Goal: Check status: Check status

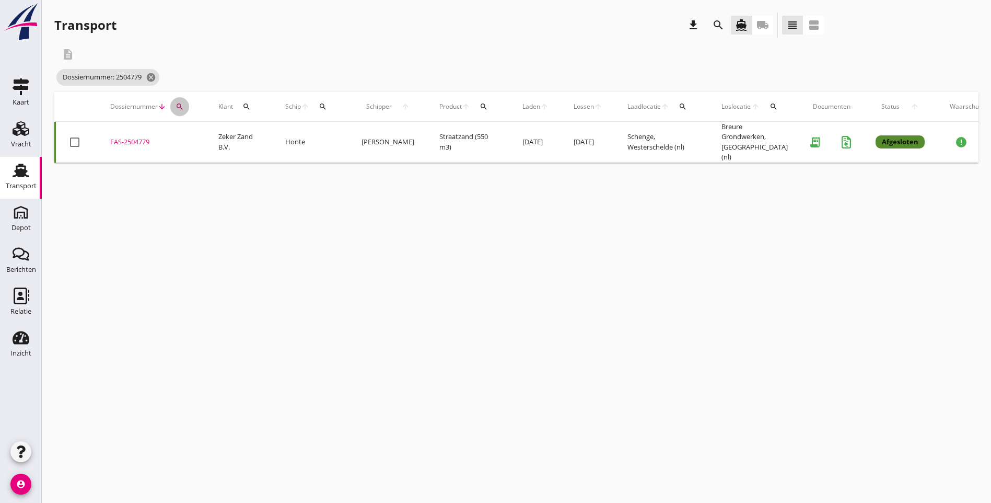
click at [179, 104] on icon "search" at bounding box center [180, 106] width 8 height 8
click at [217, 137] on input "2504779" at bounding box center [228, 137] width 109 height 17
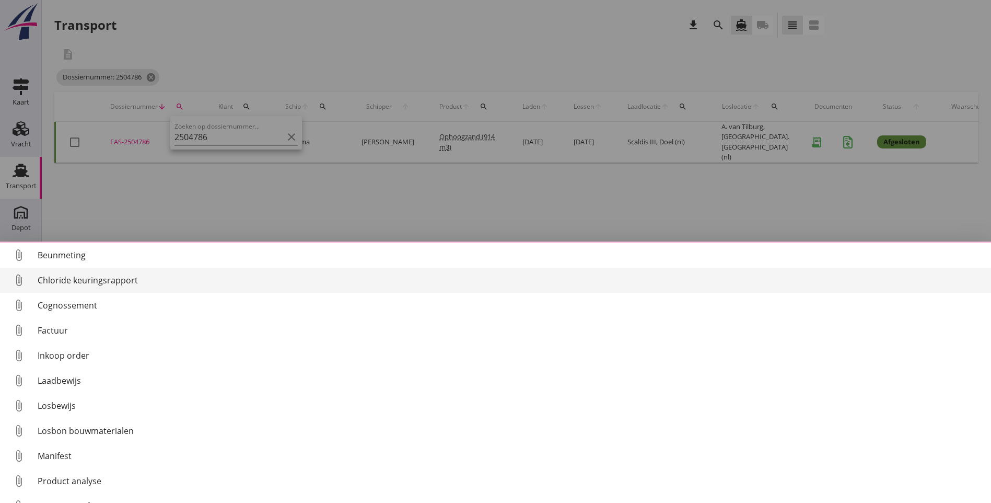
click at [99, 278] on div "Chloride keuringsrapport" at bounding box center [510, 280] width 945 height 13
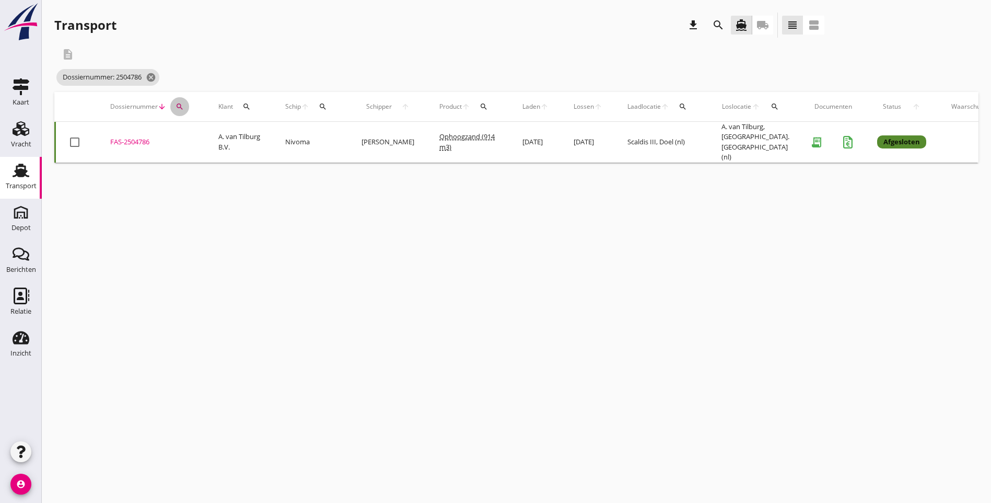
click at [177, 107] on icon "search" at bounding box center [180, 106] width 8 height 8
click at [218, 135] on input "2504786" at bounding box center [228, 137] width 109 height 17
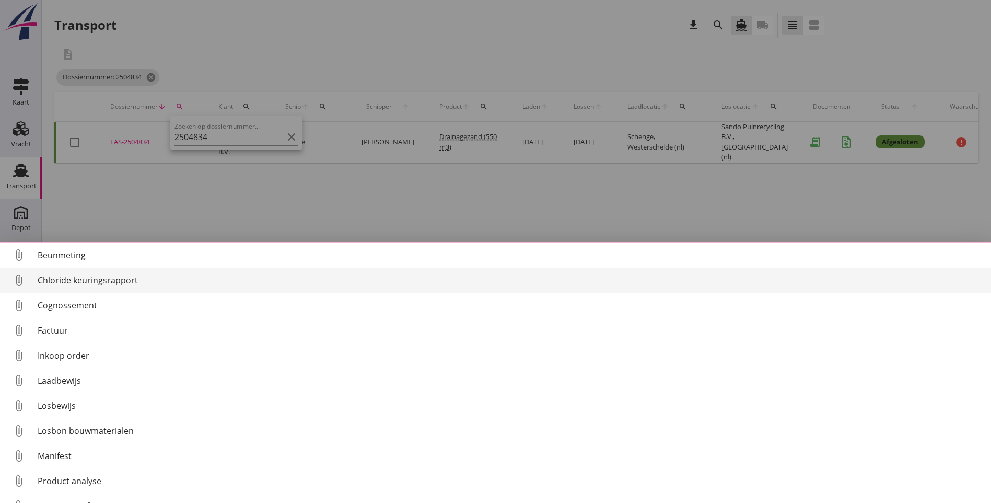
click at [109, 276] on div "Chloride keuringsrapport" at bounding box center [510, 280] width 945 height 13
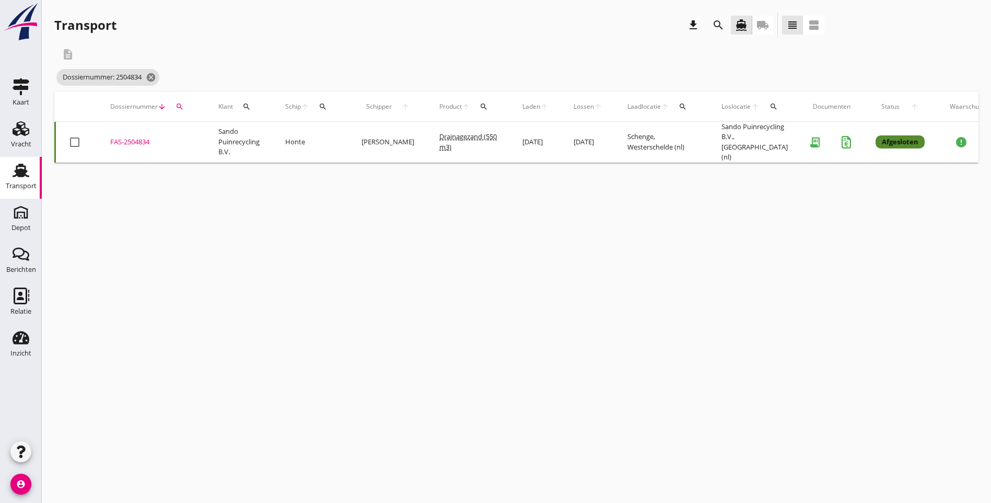
click at [173, 241] on div "cancel You are impersonating another user. Transport download search directions…" at bounding box center [516, 251] width 949 height 503
click at [178, 105] on icon "search" at bounding box center [180, 106] width 8 height 8
click at [226, 129] on input "2504834" at bounding box center [228, 137] width 109 height 17
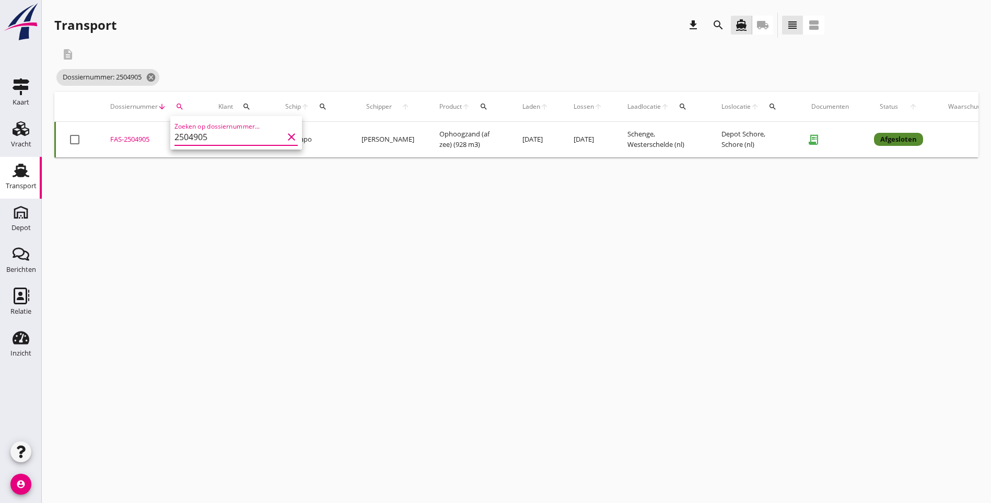
type input "2504905"
click at [251, 308] on div "cancel You are impersonating another user. Transport download search directions…" at bounding box center [516, 251] width 949 height 503
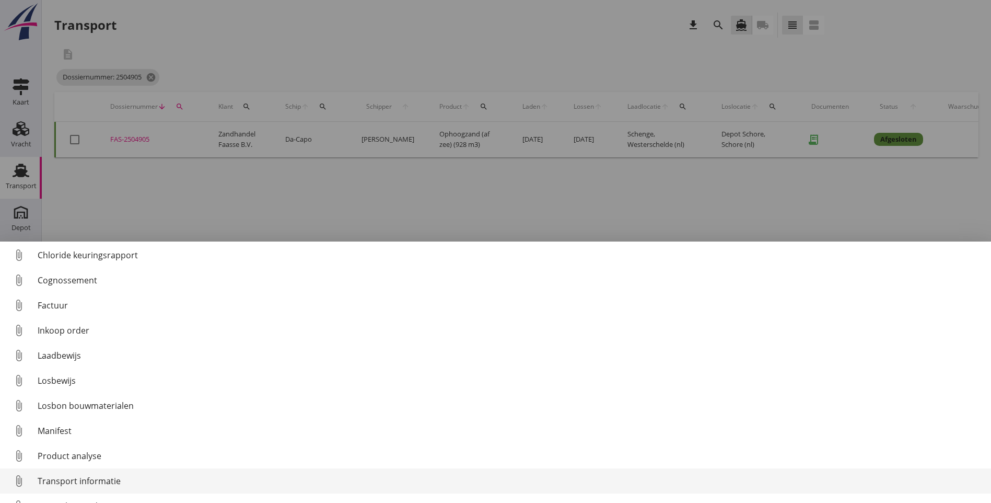
scroll to position [48, 0]
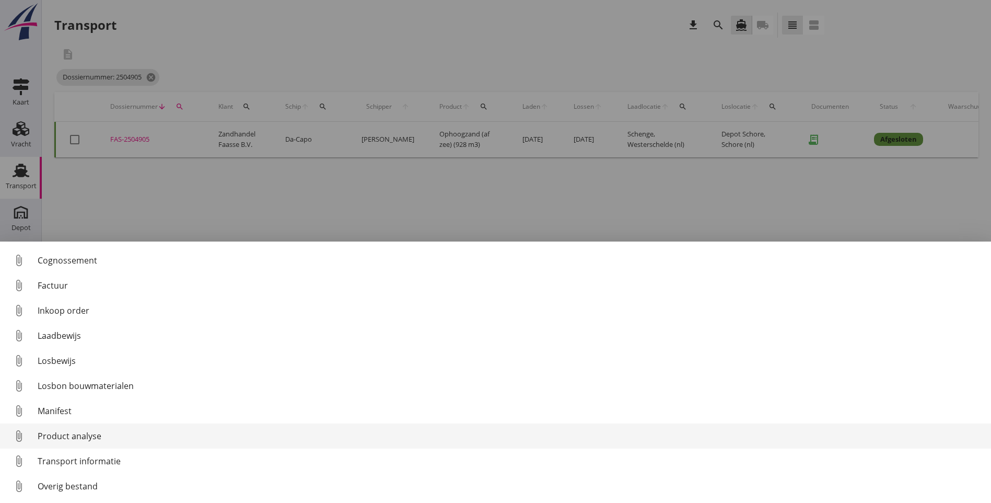
click at [79, 437] on div "Product analyse" at bounding box center [510, 435] width 945 height 13
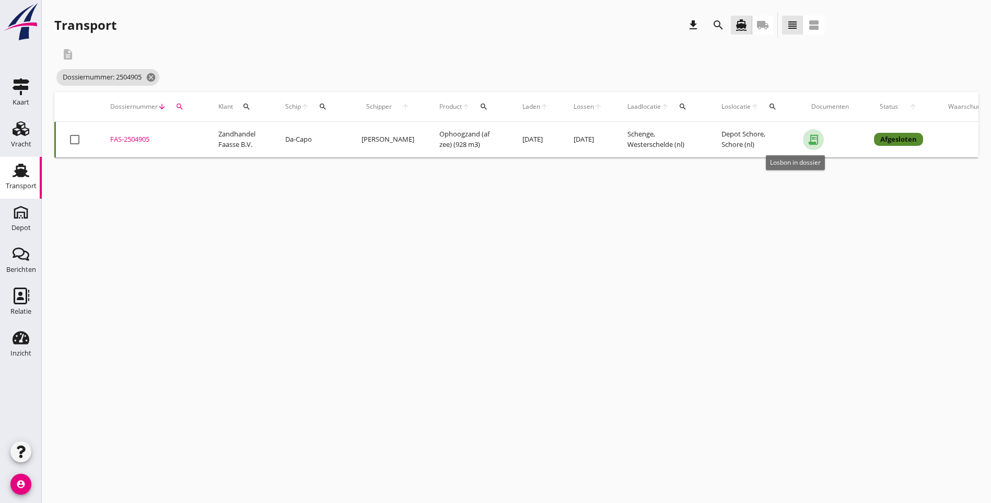
click at [803, 138] on icon "receipt_long" at bounding box center [813, 139] width 21 height 21
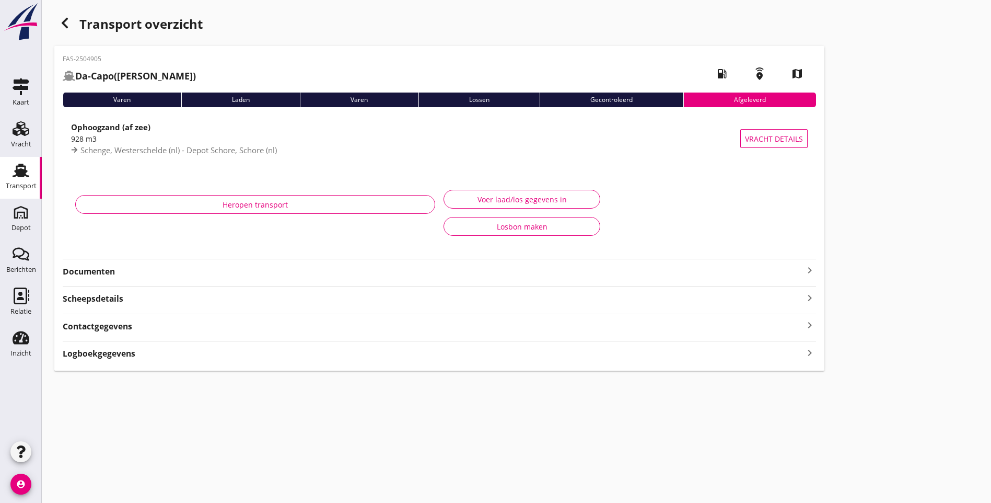
click at [804, 269] on icon "keyboard_arrow_right" at bounding box center [810, 270] width 13 height 13
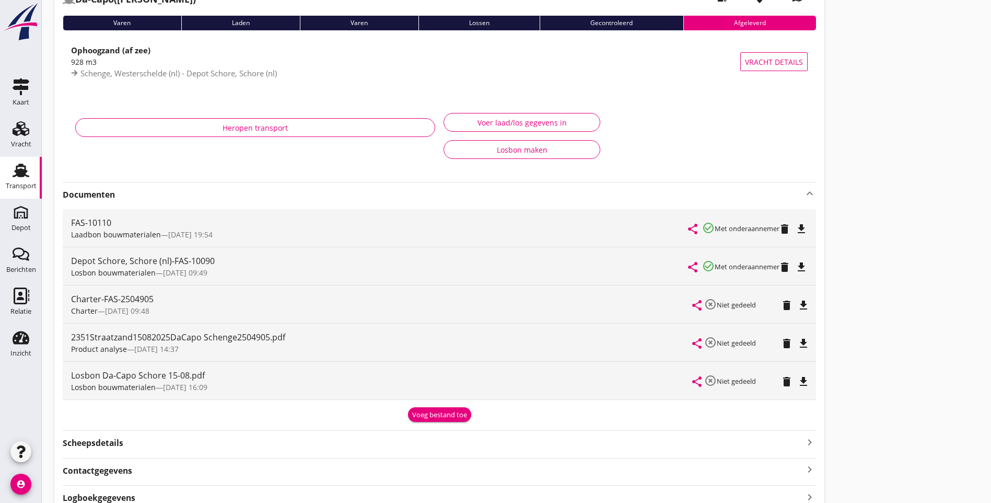
scroll to position [104, 0]
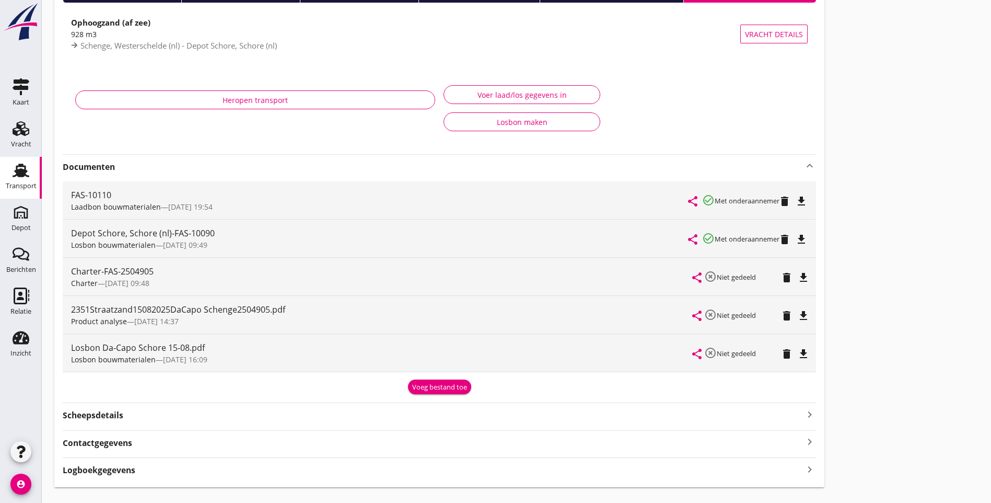
click at [412, 389] on div "Voeg bestand toe" at bounding box center [439, 387] width 55 height 10
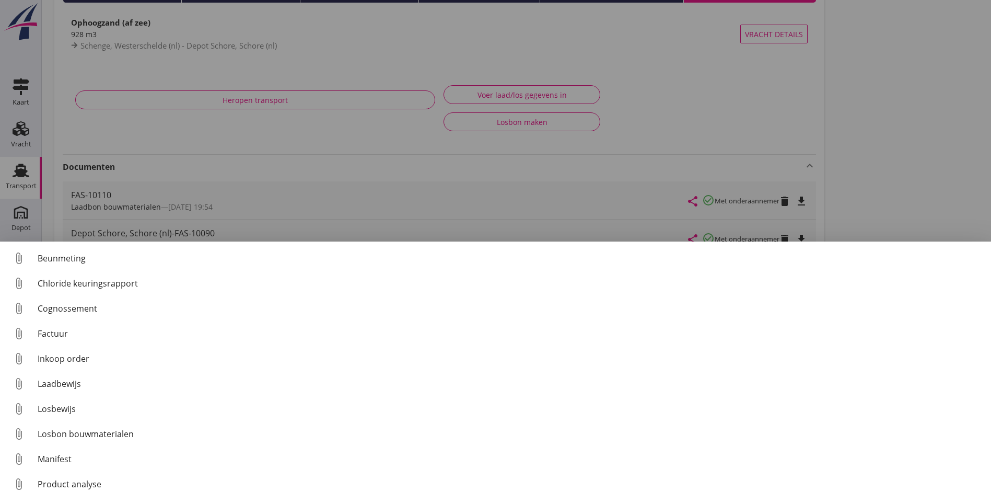
click at [639, 138] on div at bounding box center [495, 251] width 991 height 503
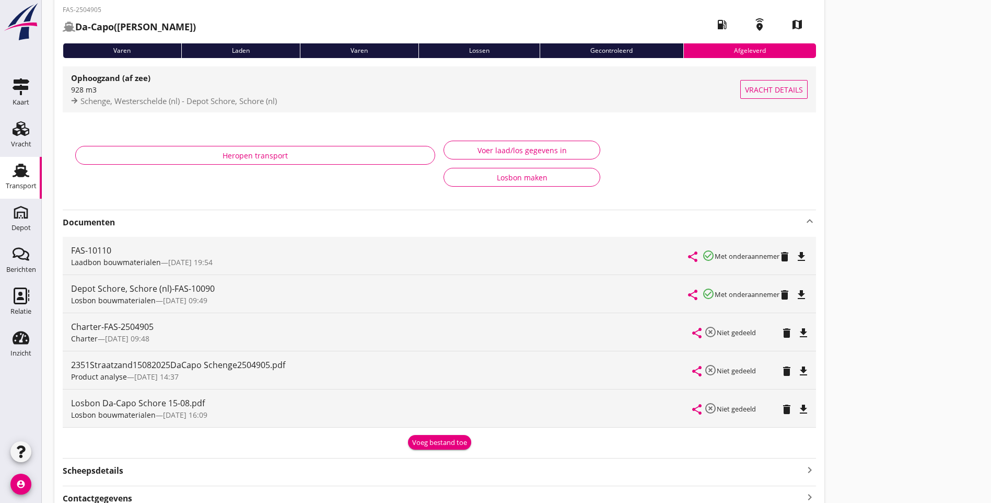
scroll to position [0, 0]
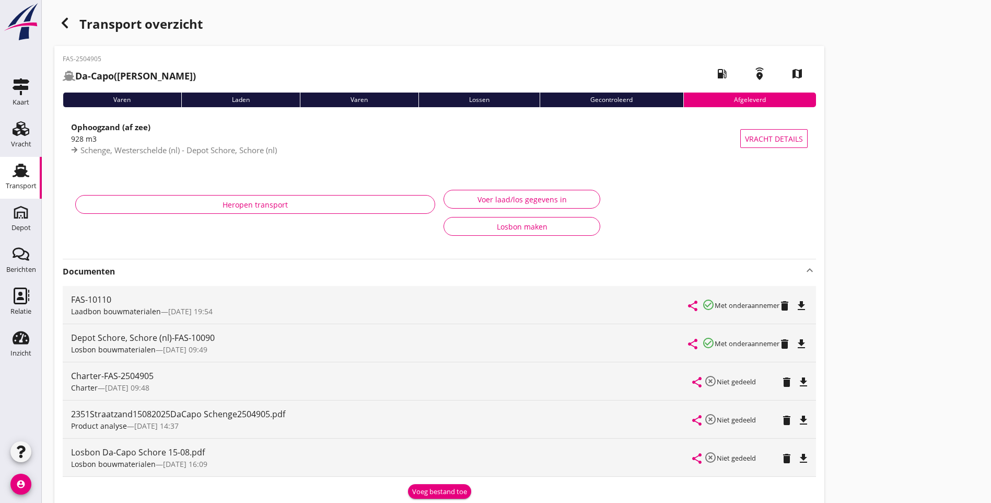
click at [67, 24] on icon "button" at bounding box center [65, 23] width 13 height 13
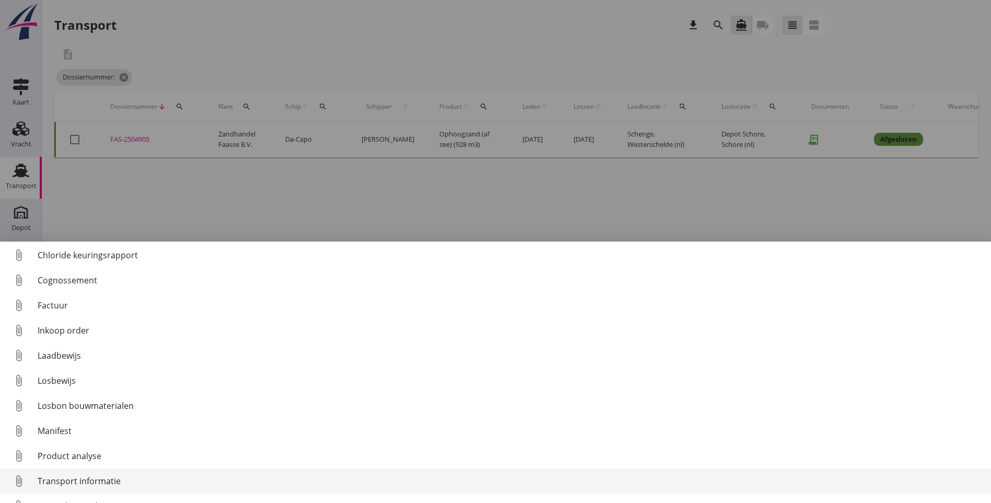
scroll to position [48, 0]
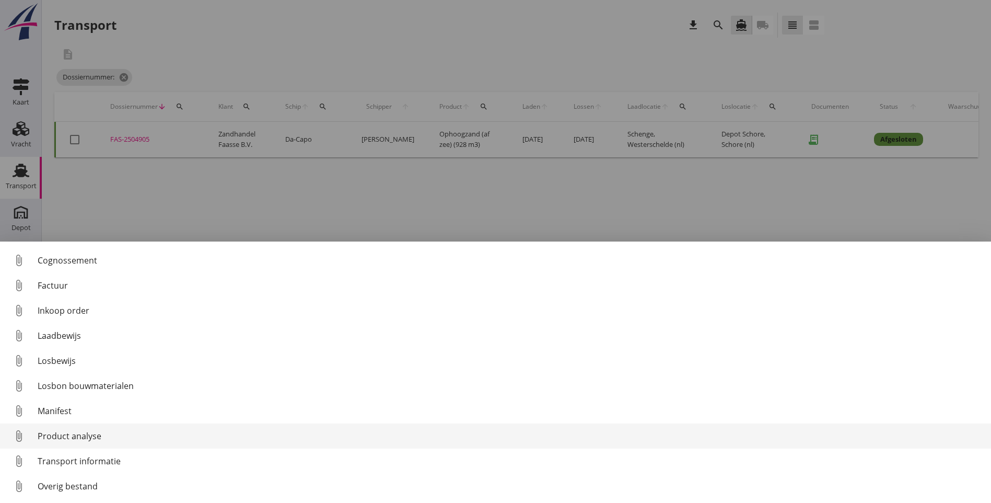
click at [102, 440] on div "Product analyse" at bounding box center [510, 435] width 945 height 13
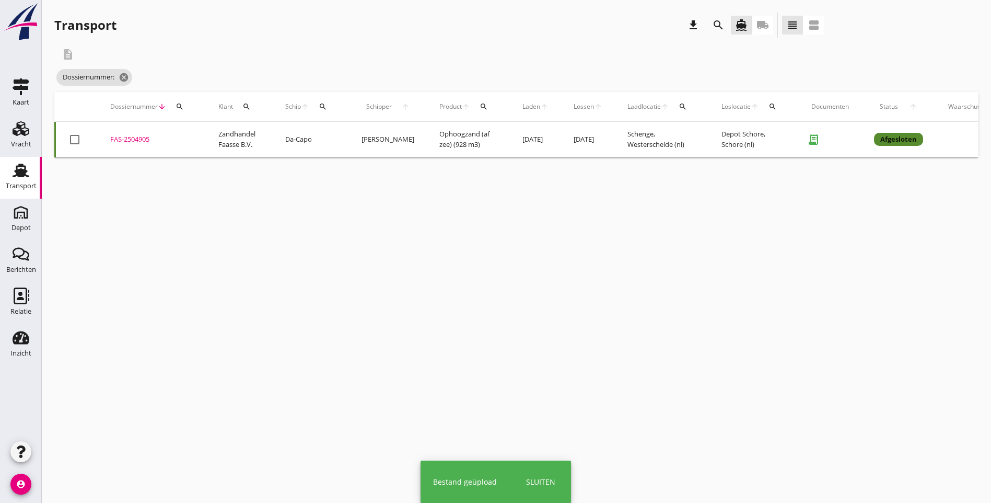
click at [135, 137] on div "FAS-2504905" at bounding box center [151, 139] width 83 height 10
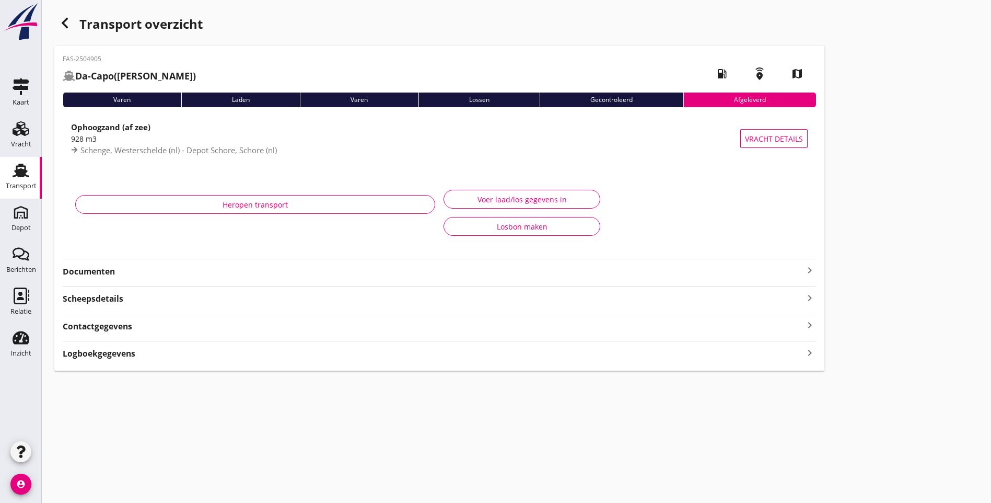
click at [804, 269] on icon "keyboard_arrow_right" at bounding box center [810, 270] width 13 height 13
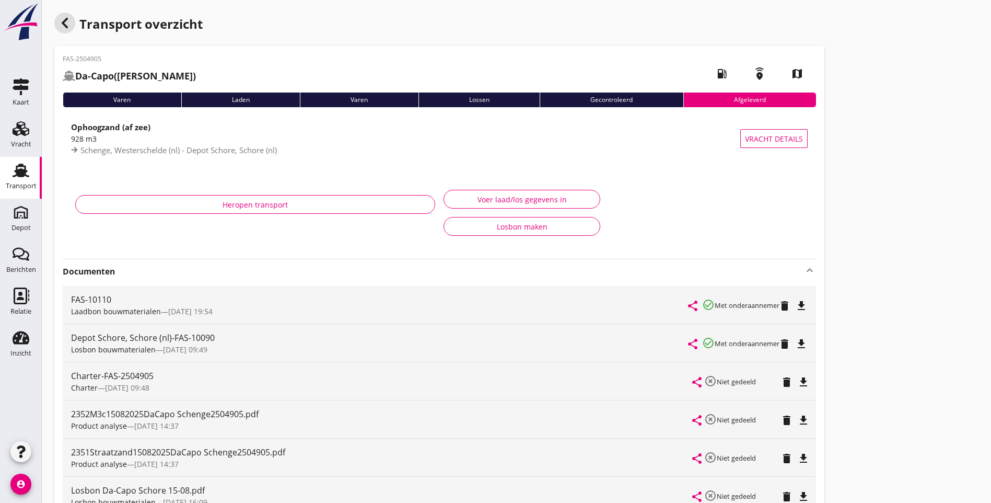
drag, startPoint x: 67, startPoint y: 28, endPoint x: 14, endPoint y: 45, distance: 55.5
click at [67, 28] on use "button" at bounding box center [65, 23] width 6 height 10
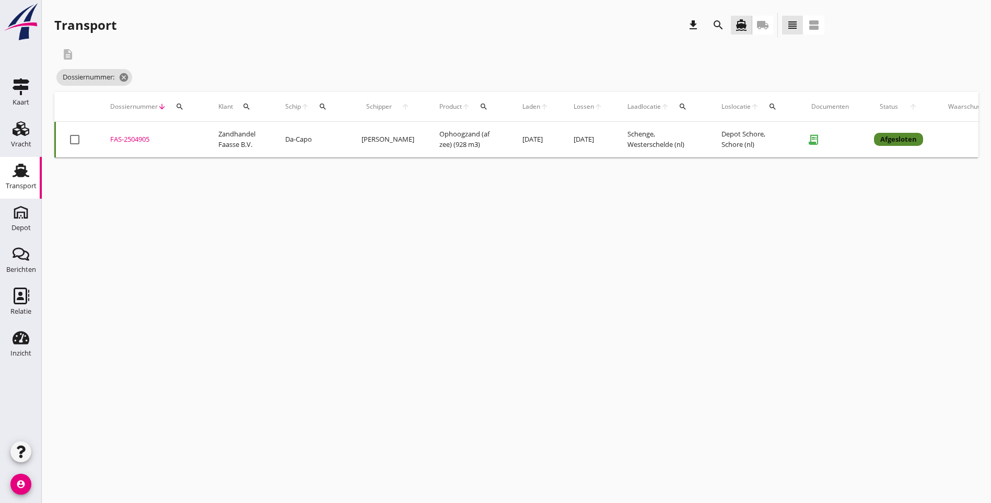
click at [436, 282] on div "cancel You are impersonating another user. Transport download search directions…" at bounding box center [516, 251] width 949 height 503
click at [129, 77] on icon "cancel" at bounding box center [124, 77] width 10 height 10
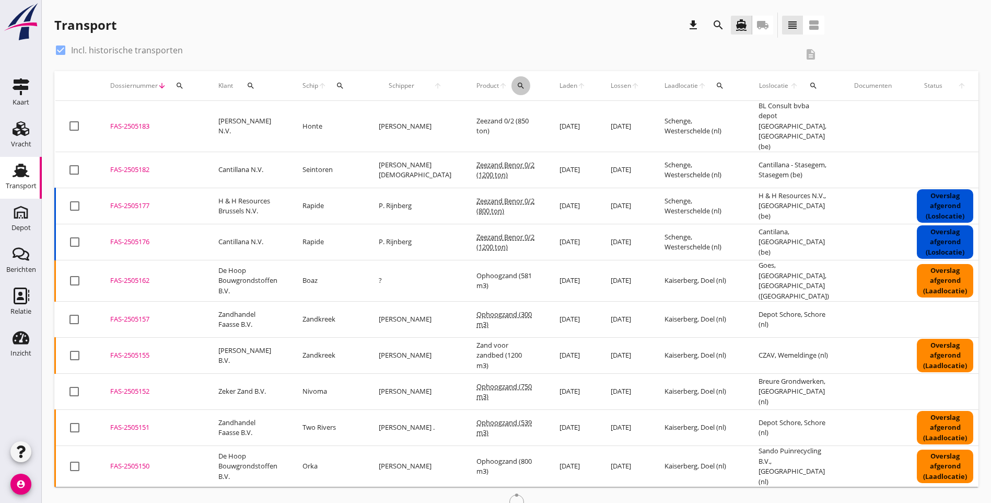
click at [517, 84] on icon "search" at bounding box center [521, 86] width 8 height 8
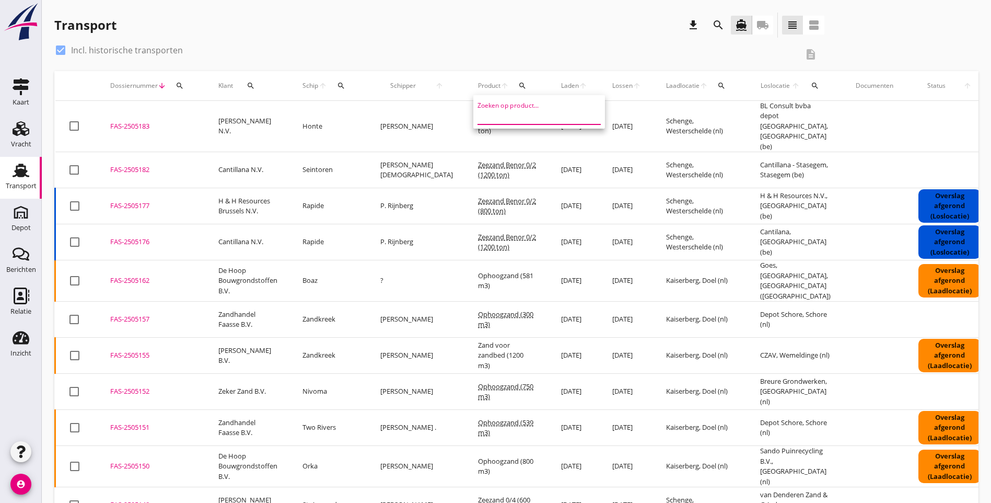
click at [506, 114] on input "Zoeken op product..." at bounding box center [532, 116] width 109 height 17
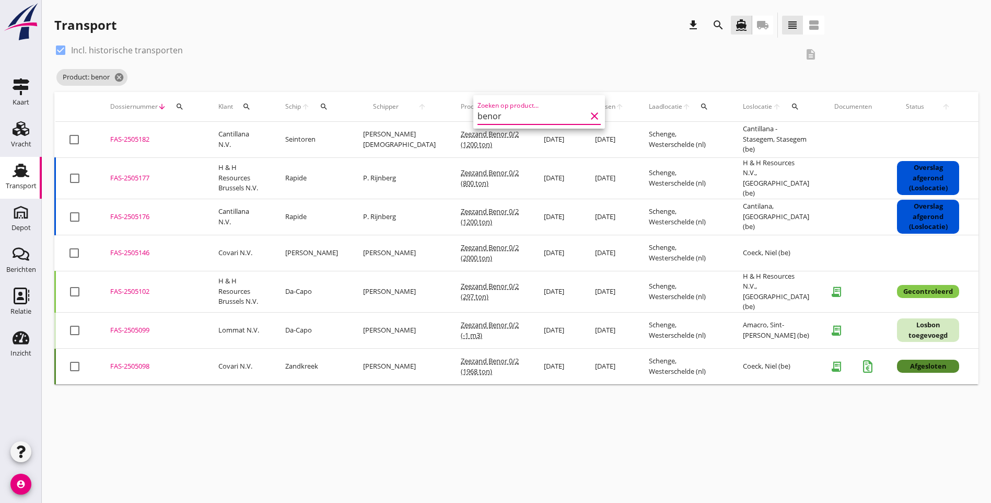
type input "benor"
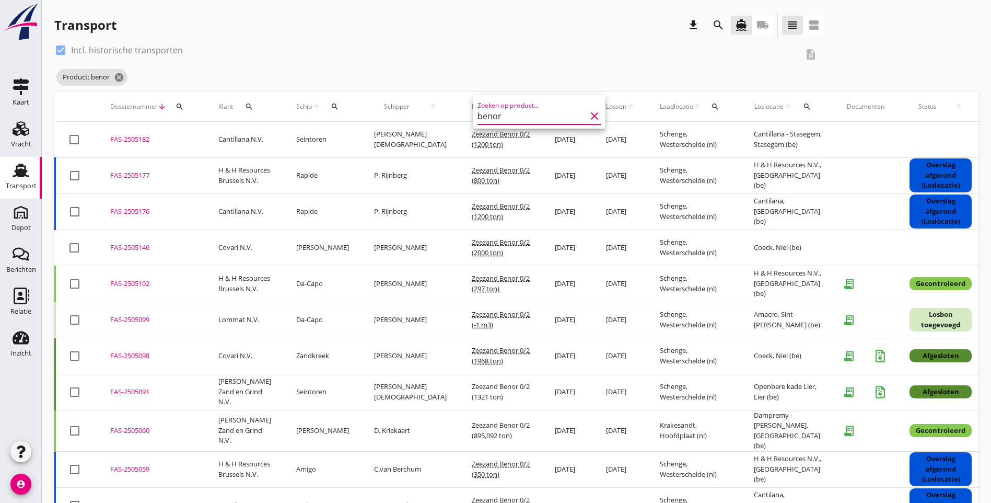
click at [674, 74] on div "check_box Incl. historische transporten description Product: benor cancel" at bounding box center [516, 67] width 924 height 50
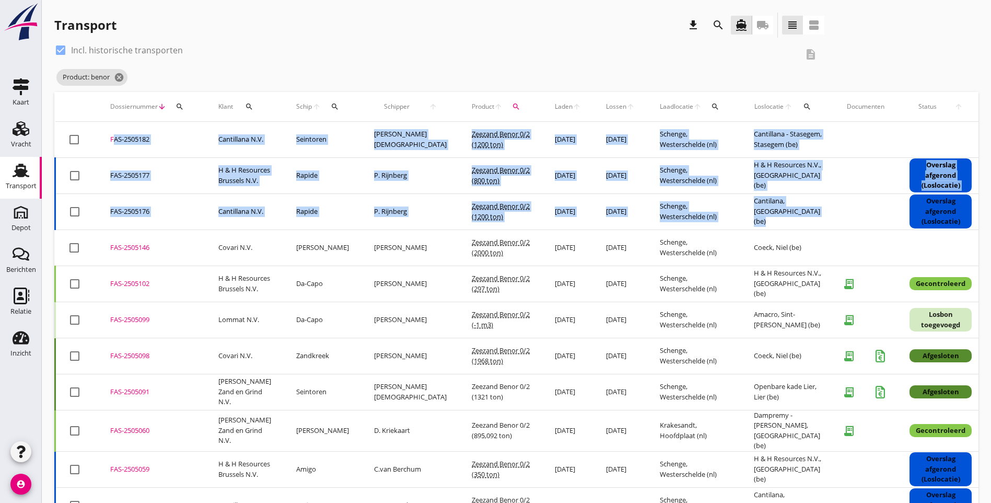
drag, startPoint x: 804, startPoint y: 221, endPoint x: 107, endPoint y: 141, distance: 701.5
click at [107, 141] on tbody "check_box_outline_blank FAS-2505182 upload_file Drop hier uw bestand om het aan…" at bounding box center [585, 495] width 1060 height 747
copy tbody "FAS-2505182 upload_file Drop hier uw bestand om het aan het dossier toe te voeg…"
click at [120, 77] on icon "cancel" at bounding box center [119, 77] width 10 height 10
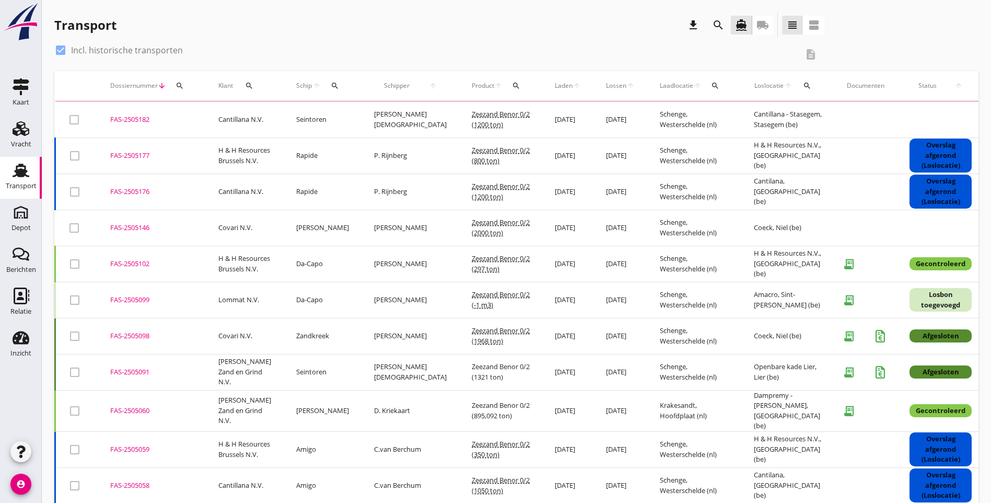
click at [217, 63] on div "check_box Incl. historische transporten description" at bounding box center [439, 54] width 770 height 25
